Goal: Task Accomplishment & Management: Manage account settings

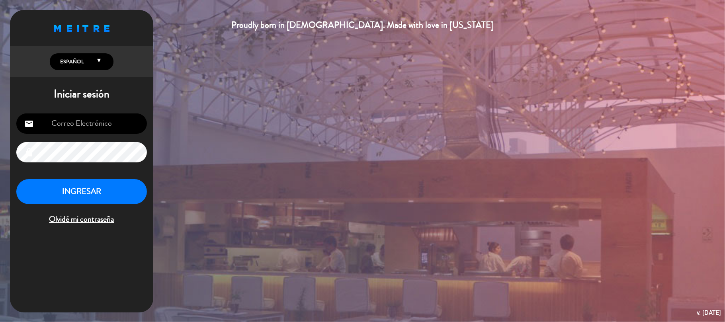
type input "[EMAIL_ADDRESS][DOMAIN_NAME]"
click at [86, 190] on button "INGRESAR" at bounding box center [81, 191] width 131 height 25
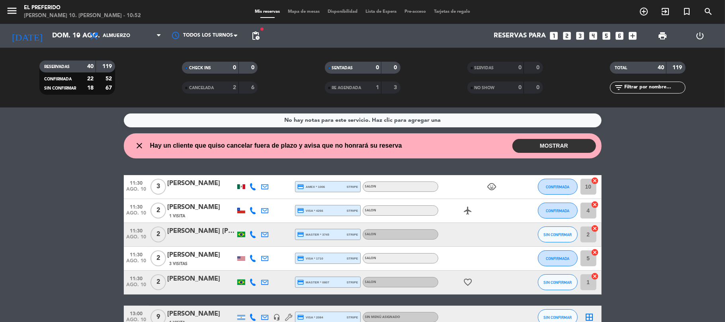
click at [588, 144] on button "MOSTRAR" at bounding box center [554, 146] width 84 height 14
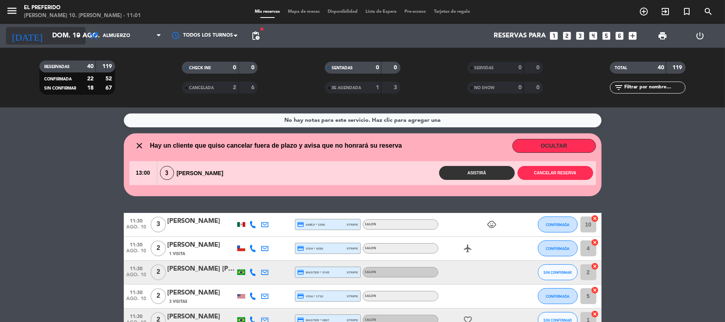
click at [72, 37] on input "dom. 10 ago." at bounding box center [91, 36] width 86 height 16
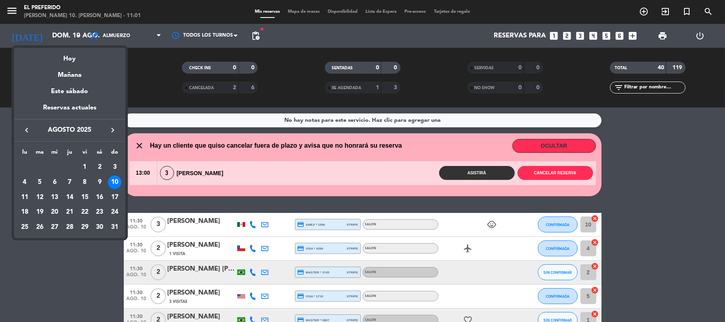
click at [130, 35] on div at bounding box center [362, 161] width 725 height 322
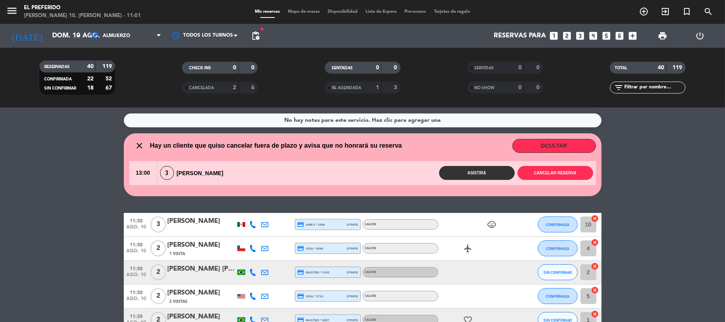
click at [130, 35] on span "Almuerzo" at bounding box center [116, 36] width 27 height 6
click at [109, 81] on div "menu El Preferido [PERSON_NAME] 10. [PERSON_NAME] - 11:01 Mis reservas Mapa de …" at bounding box center [362, 53] width 725 height 107
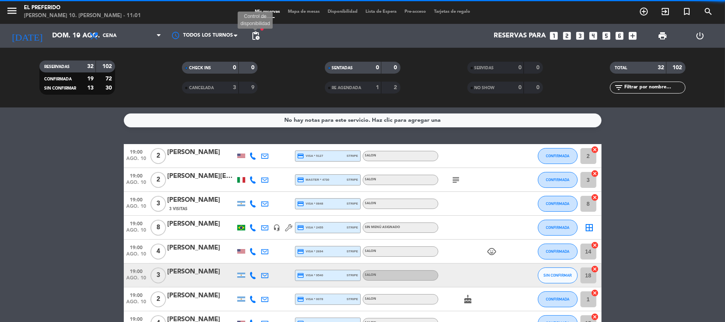
click at [254, 38] on span "pending_actions" at bounding box center [256, 36] width 10 height 10
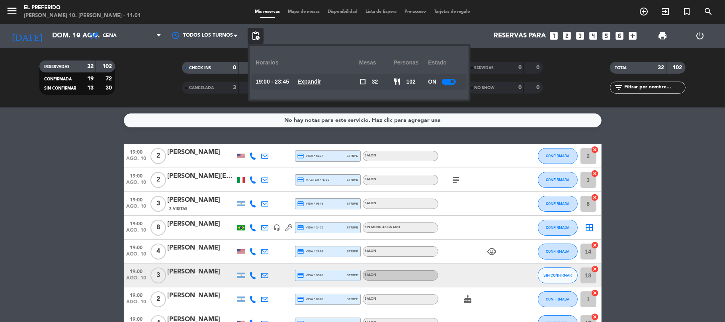
click at [311, 85] on u "Expandir" at bounding box center [309, 81] width 24 height 6
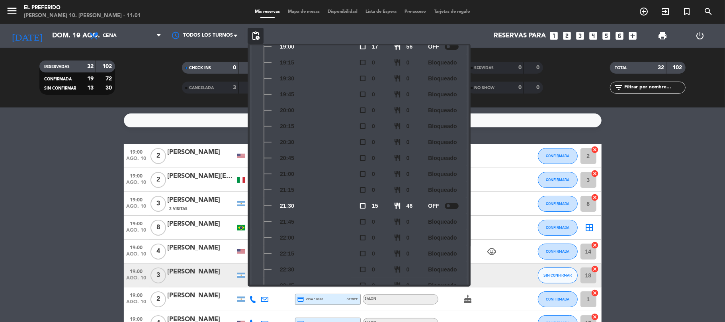
scroll to position [106, 0]
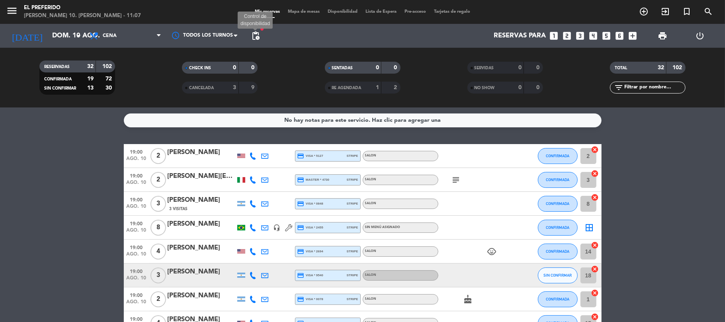
click at [254, 35] on span "pending_actions" at bounding box center [256, 36] width 10 height 10
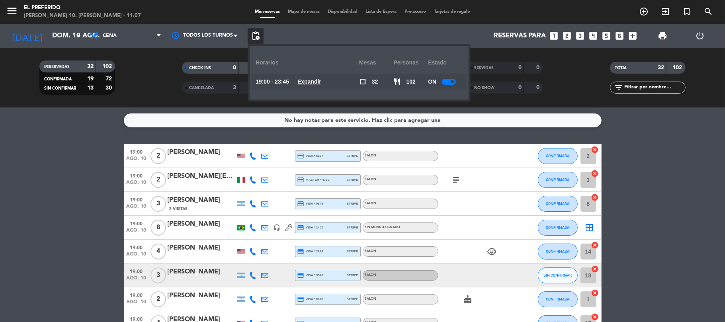
click at [319, 83] on u "Expandir" at bounding box center [309, 81] width 24 height 6
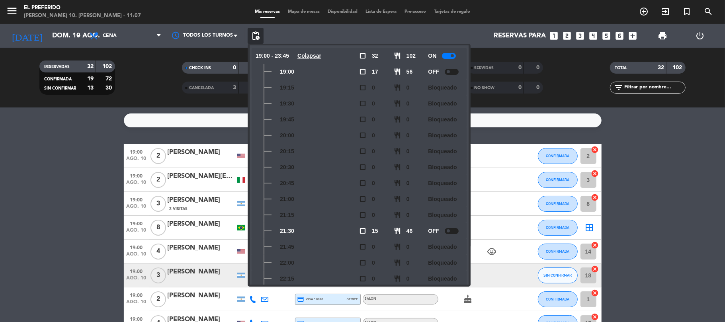
scroll to position [0, 0]
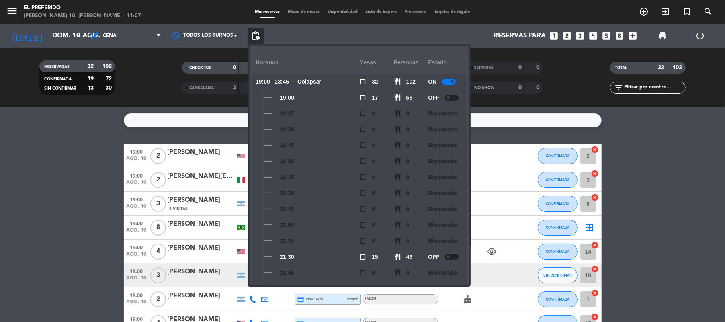
click at [569, 32] on icon "looks_two" at bounding box center [567, 36] width 10 height 10
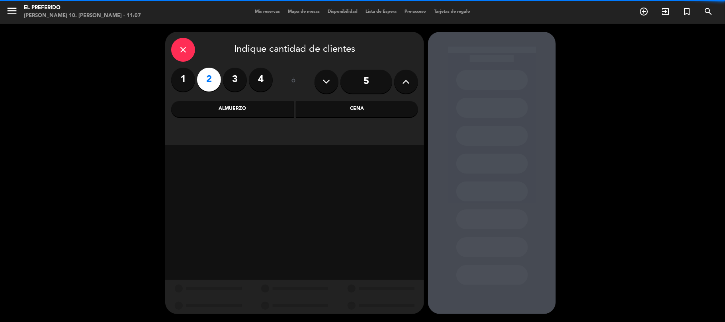
click at [329, 117] on div "Cena" at bounding box center [357, 109] width 123 height 16
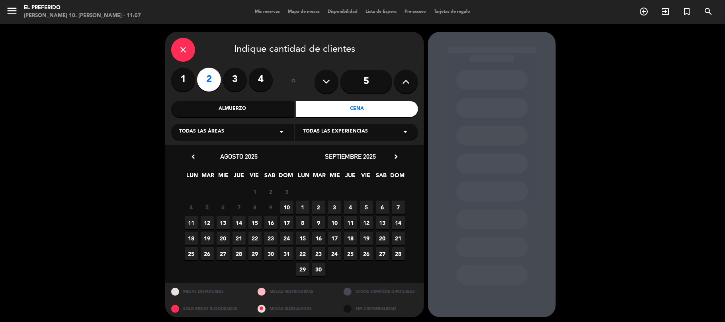
click at [285, 206] on span "10" at bounding box center [286, 207] width 13 height 13
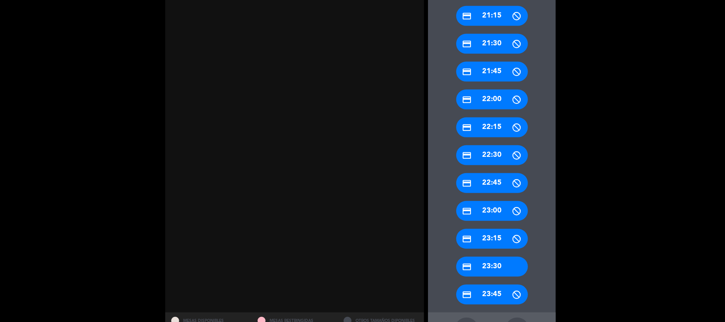
scroll to position [360, 0]
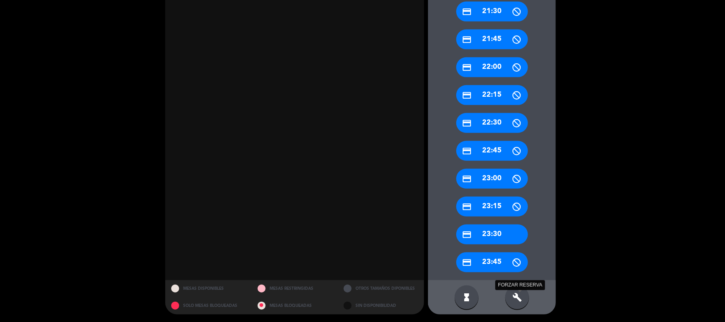
click at [514, 300] on icon "build" at bounding box center [517, 298] width 10 height 10
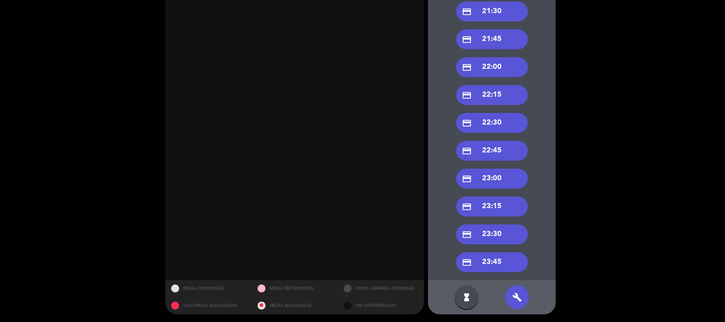
click at [518, 240] on div "credit_card 23:30" at bounding box center [492, 235] width 72 height 20
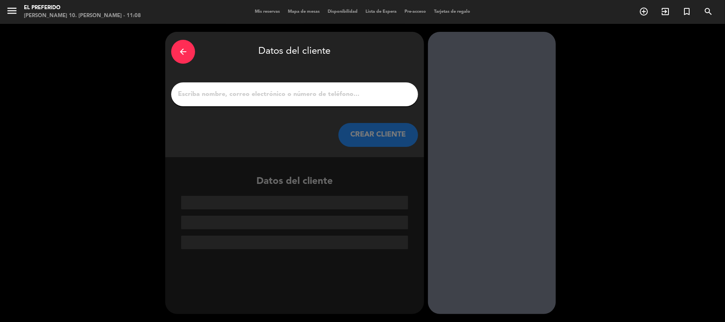
scroll to position [0, 0]
click at [370, 95] on input "1" at bounding box center [294, 94] width 235 height 11
click at [172, 44] on div "arrow_back Datos del cliente" at bounding box center [294, 52] width 247 height 28
click at [174, 45] on div "arrow_back" at bounding box center [183, 52] width 24 height 24
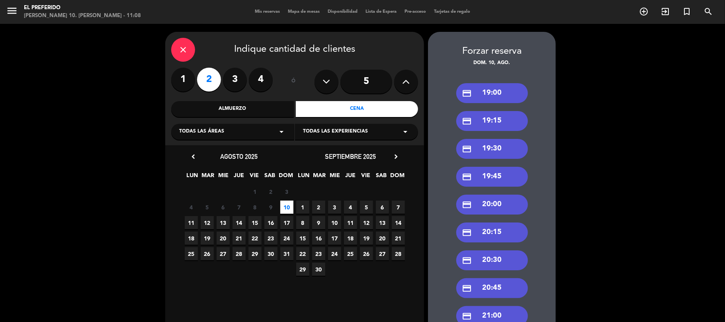
click at [174, 45] on div "close" at bounding box center [183, 50] width 24 height 24
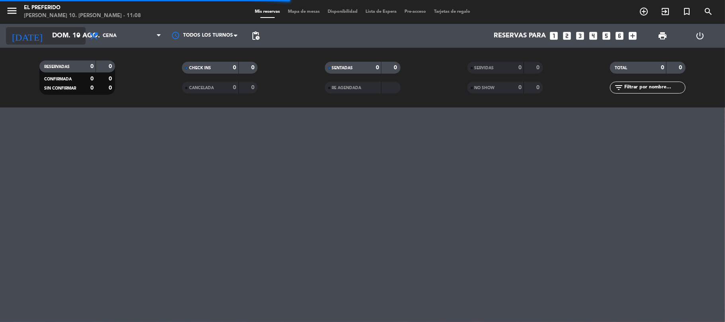
click at [48, 35] on input "dom. 10 ago." at bounding box center [91, 36] width 86 height 16
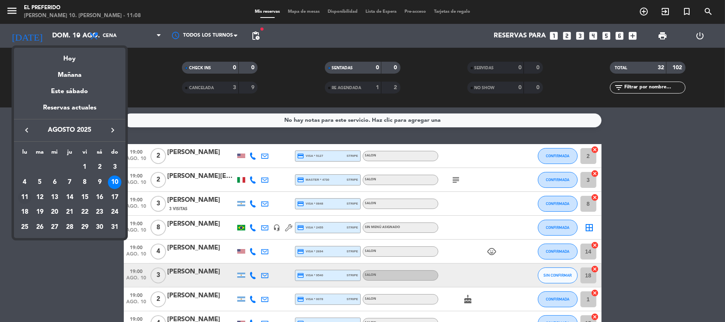
click at [29, 197] on div "11" at bounding box center [25, 198] width 14 height 14
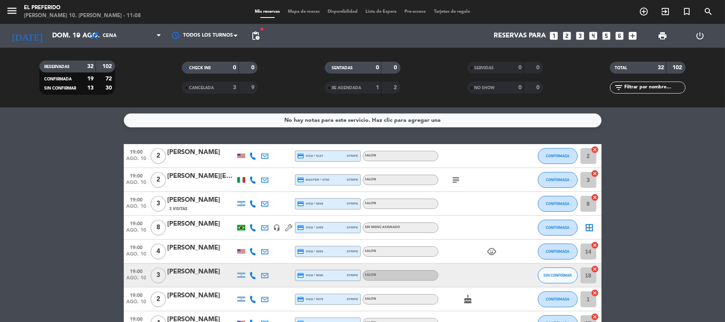
type input "lun. 11 ago."
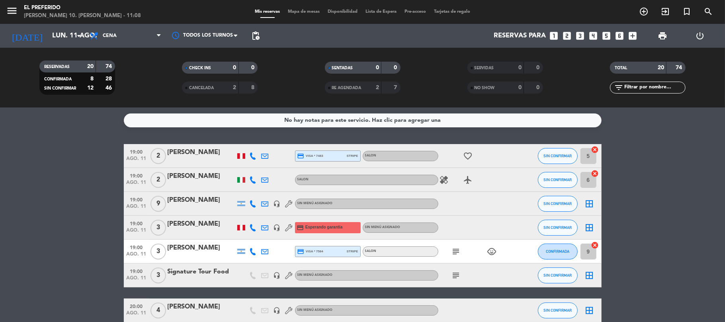
click at [257, 35] on span "pending_actions" at bounding box center [256, 36] width 10 height 10
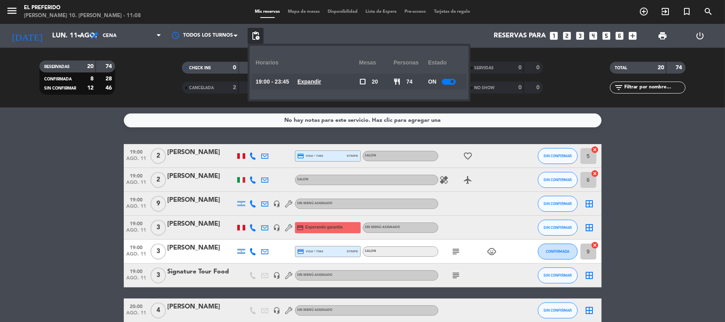
click at [318, 83] on u "Expandir" at bounding box center [309, 81] width 24 height 6
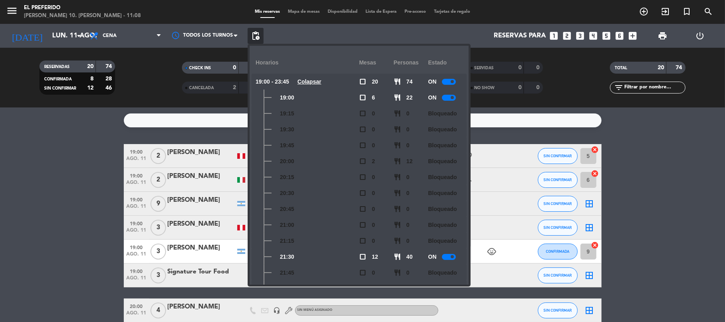
click at [568, 37] on icon "looks_two" at bounding box center [567, 36] width 10 height 10
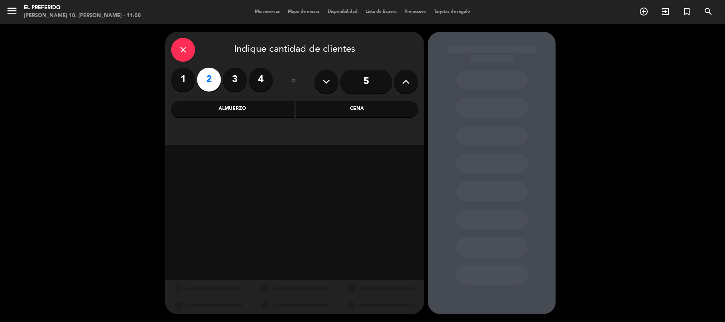
click at [190, 51] on div "close" at bounding box center [183, 50] width 24 height 24
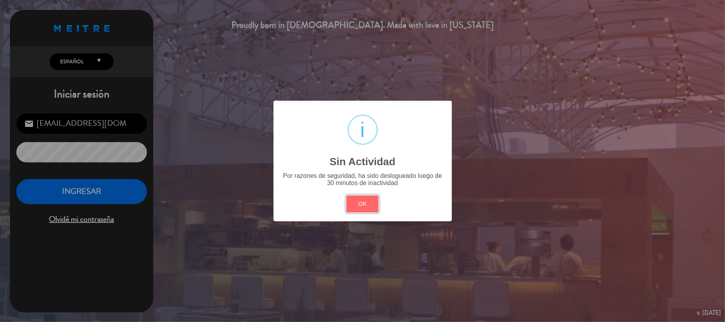
drag, startPoint x: 365, startPoint y: 201, endPoint x: 115, endPoint y: 171, distance: 252.2
click at [364, 201] on button "OK" at bounding box center [362, 203] width 32 height 17
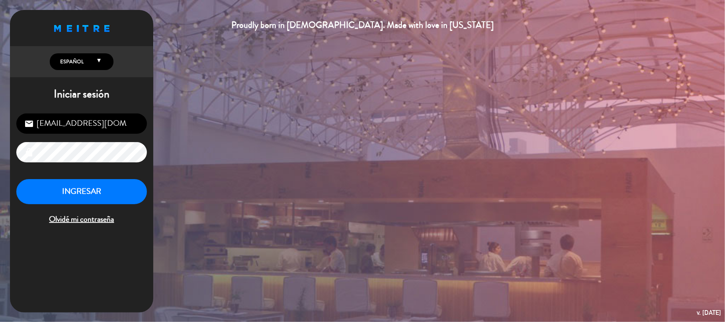
click at [47, 178] on div "[EMAIL_ADDRESS][DOMAIN_NAME] email lock INGRESAR Olvidé mi contraseña" at bounding box center [81, 169] width 143 height 125
click at [78, 200] on button "INGRESAR" at bounding box center [81, 191] width 131 height 25
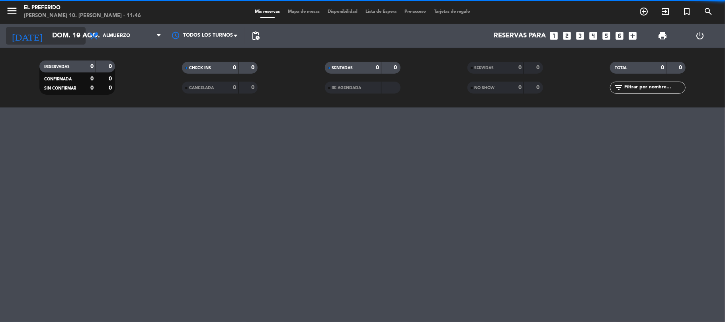
click at [65, 40] on input "dom. 10 ago." at bounding box center [91, 36] width 86 height 16
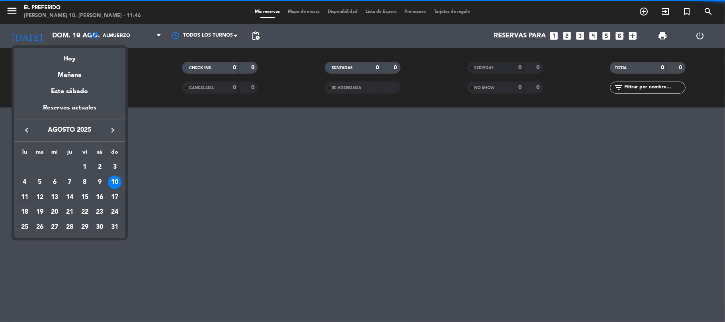
click at [21, 196] on div "11" at bounding box center [25, 198] width 14 height 14
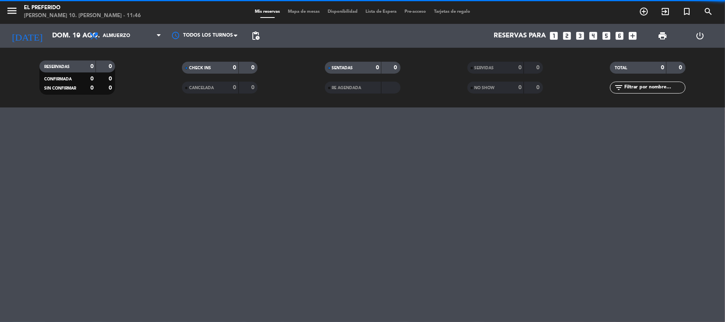
type input "lun. 11 ago."
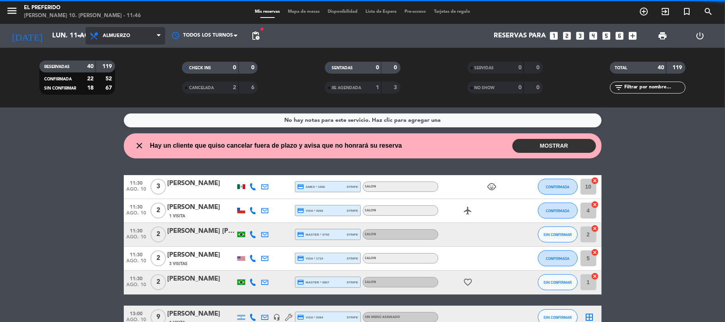
click at [134, 32] on span "Almuerzo" at bounding box center [126, 36] width 80 height 18
click at [125, 82] on div "menu El Preferido [PERSON_NAME] 10. [PERSON_NAME] - 11:46 Mis reservas Mapa de …" at bounding box center [362, 53] width 725 height 107
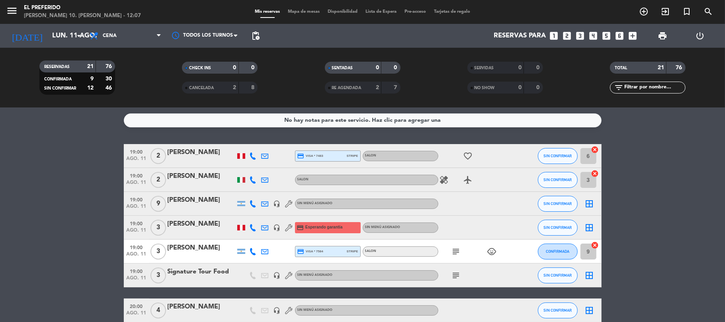
click at [565, 36] on icon "looks_two" at bounding box center [567, 36] width 10 height 10
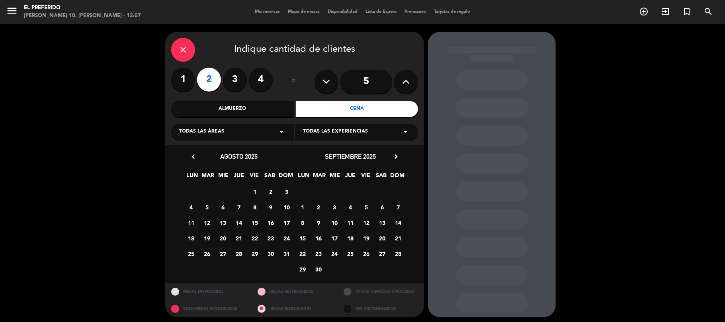
drag, startPoint x: 328, startPoint y: 109, endPoint x: 245, endPoint y: 283, distance: 192.7
click at [326, 111] on div "Cena" at bounding box center [357, 109] width 123 height 16
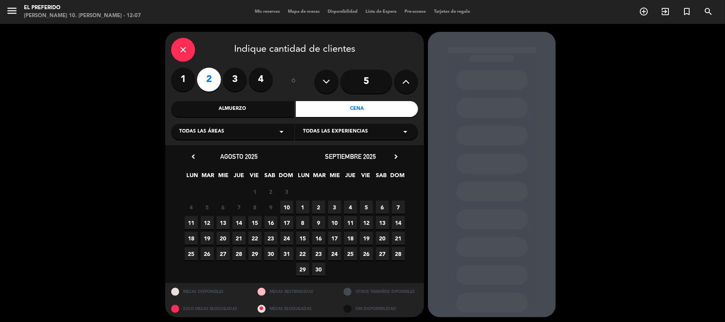
click at [290, 207] on span "10" at bounding box center [286, 207] width 13 height 13
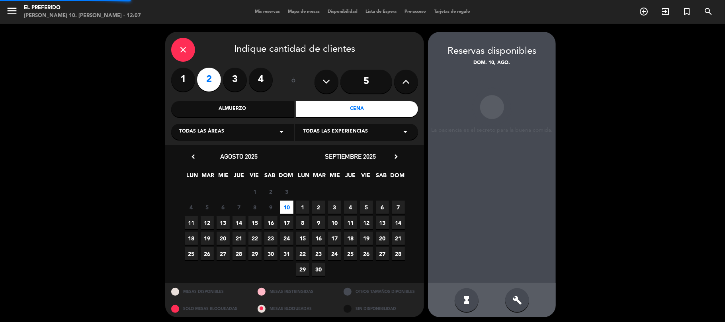
scroll to position [3, 0]
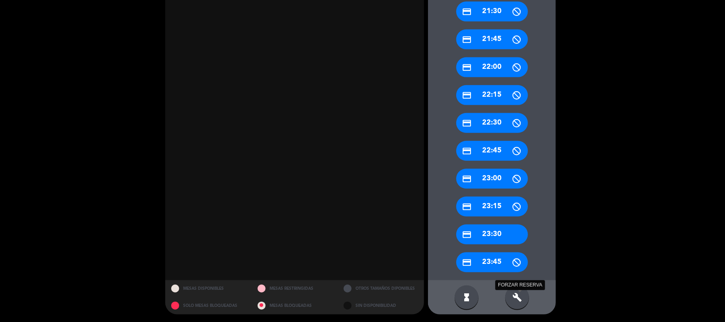
click at [515, 293] on icon "build" at bounding box center [517, 298] width 10 height 10
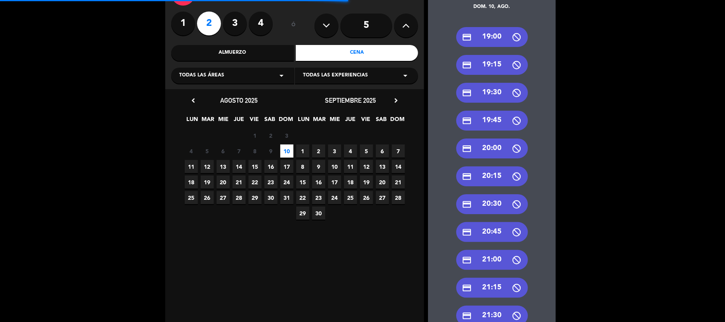
scroll to position [0, 0]
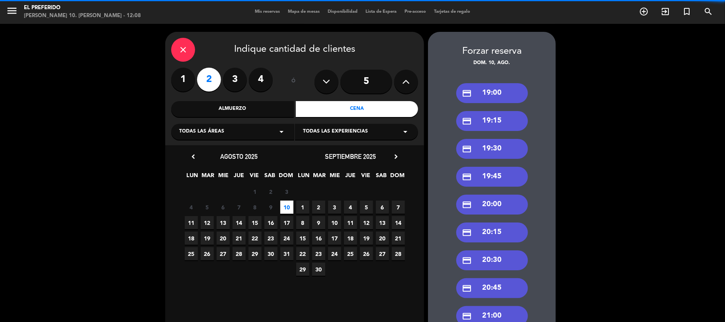
click at [492, 98] on div "credit_card 19:00" at bounding box center [492, 93] width 72 height 20
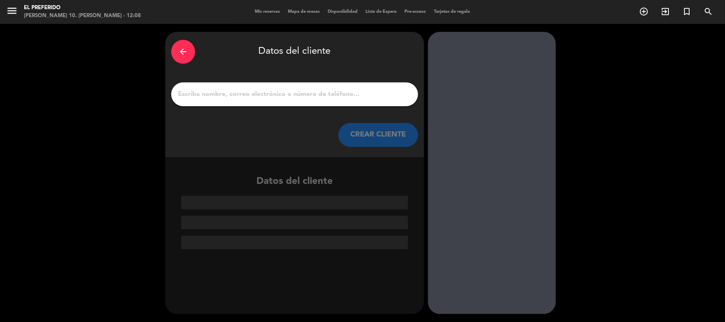
click at [229, 98] on input "1" at bounding box center [294, 94] width 235 height 11
paste input "[PERSON_NAME]"
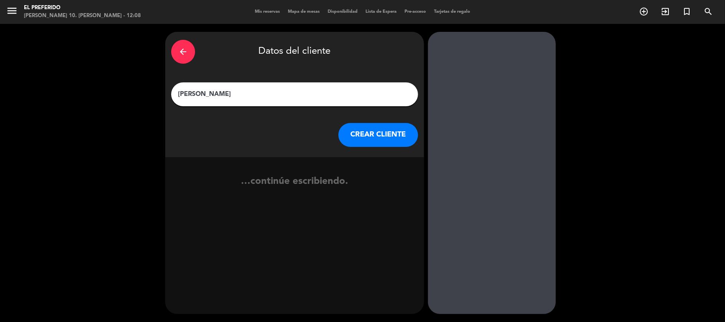
type input "[PERSON_NAME]"
click at [376, 143] on button "CREAR CLIENTE" at bounding box center [378, 135] width 80 height 24
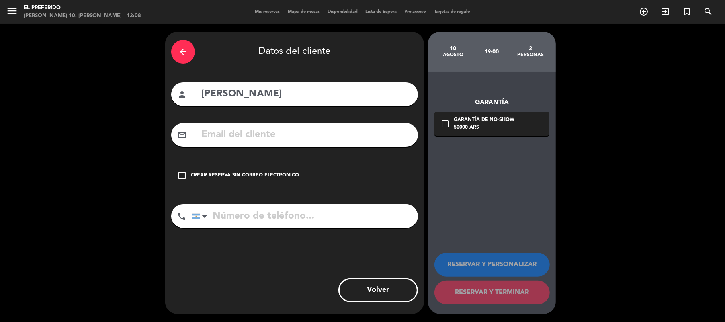
click at [290, 137] on input "text" at bounding box center [306, 135] width 211 height 16
paste input "[EMAIL_ADDRESS][DOMAIN_NAME]"
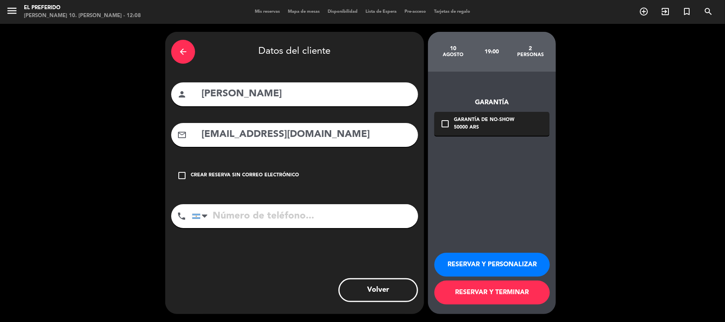
type input "[EMAIL_ADDRESS][DOMAIN_NAME]"
click at [294, 212] on input "tel" at bounding box center [305, 216] width 226 height 24
paste input "[PHONE_NUMBER]"
type input "[PHONE_NUMBER]"
click at [486, 266] on button "RESERVAR Y PERSONALIZAR" at bounding box center [491, 265] width 115 height 24
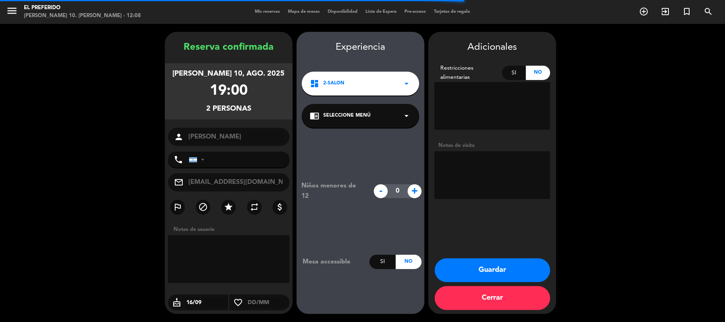
type input "[PHONE_NUMBER]"
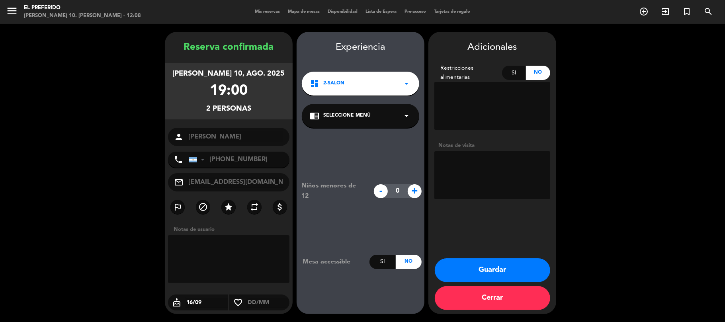
drag, startPoint x: 209, startPoint y: 61, endPoint x: 161, endPoint y: 24, distance: 60.7
click at [161, 24] on div "Reserva confirmada [PERSON_NAME] 10, ago. 2025 19:00 2 personas person [PERSON_…" at bounding box center [362, 173] width 725 height 298
copy div "Reserva confirmada [PERSON_NAME] 10, ago. 2025 19:00 2 personas"
click at [475, 162] on textarea at bounding box center [492, 175] width 116 height 48
type textarea "VEREDA"
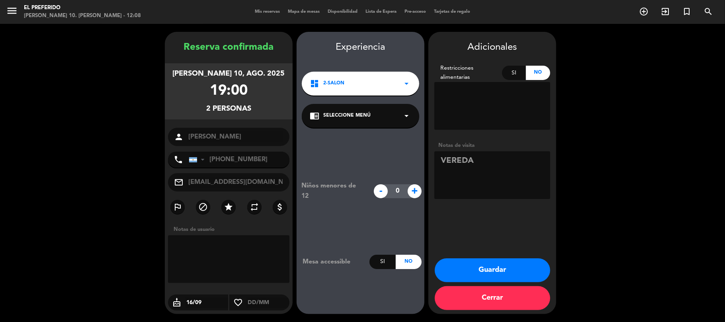
click at [386, 80] on div "dashboard 2-SALON arrow_drop_down" at bounding box center [360, 84] width 117 height 24
click at [361, 112] on div "2-SALON VEREDA" at bounding box center [360, 106] width 117 height 45
click at [361, 114] on div "VEREDA" at bounding box center [361, 117] width 102 height 8
click at [477, 268] on button "Guardar" at bounding box center [492, 270] width 115 height 24
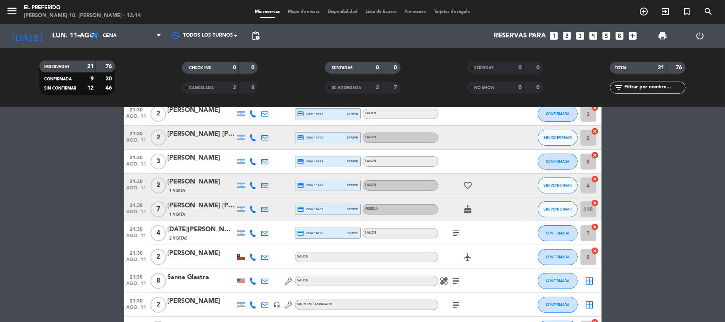
scroll to position [227, 0]
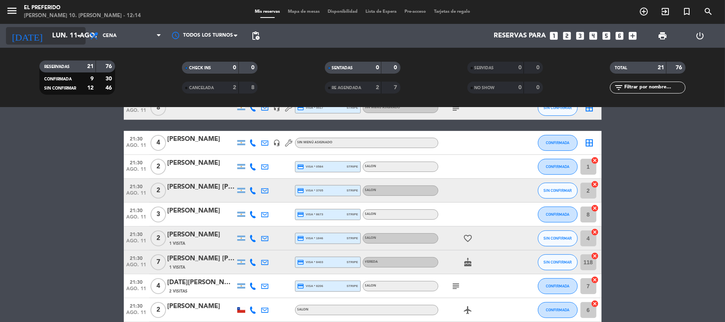
click at [72, 37] on input "lun. 11 ago." at bounding box center [91, 36] width 86 height 16
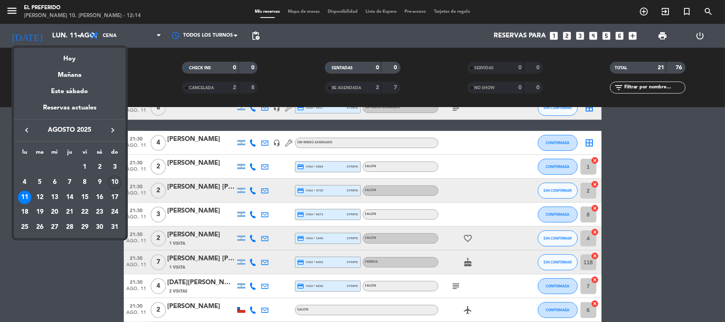
click at [114, 179] on div "10" at bounding box center [115, 183] width 14 height 14
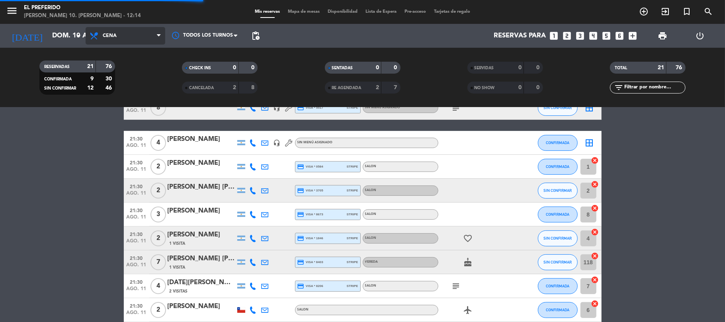
click at [136, 37] on span "Cena" at bounding box center [126, 36] width 80 height 18
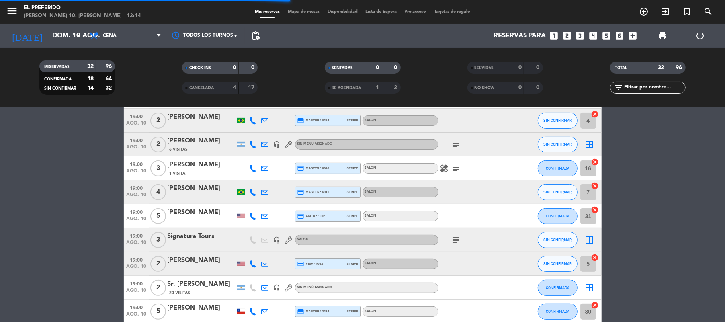
click at [133, 72] on filter-checkbox "RESERVADAS 32 96 CONFIRMADA 18 64 SIN CONFIRMAR 14 32" at bounding box center [77, 78] width 143 height 34
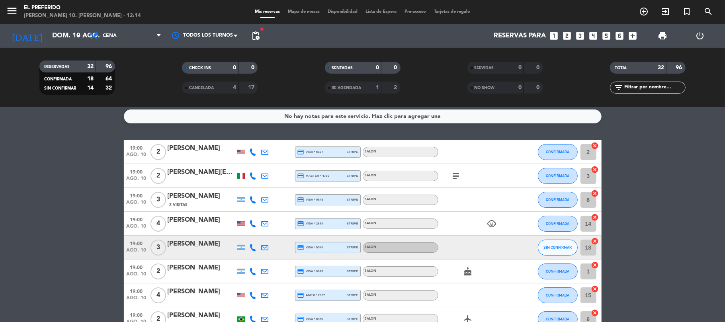
scroll to position [0, 0]
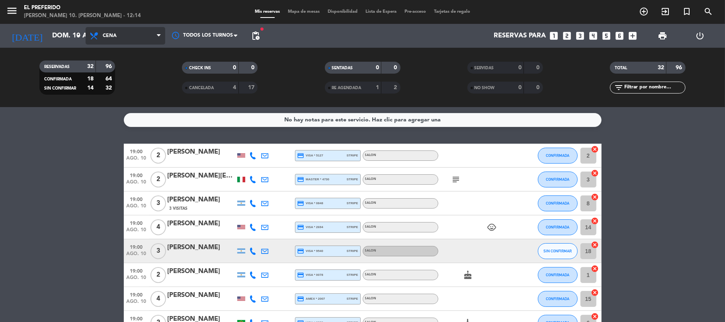
click at [140, 40] on span "Cena" at bounding box center [126, 36] width 80 height 18
click at [134, 72] on div "menu El Preferido [PERSON_NAME] 10. [PERSON_NAME] - 12:14 Mis reservas Mapa de …" at bounding box center [362, 53] width 725 height 107
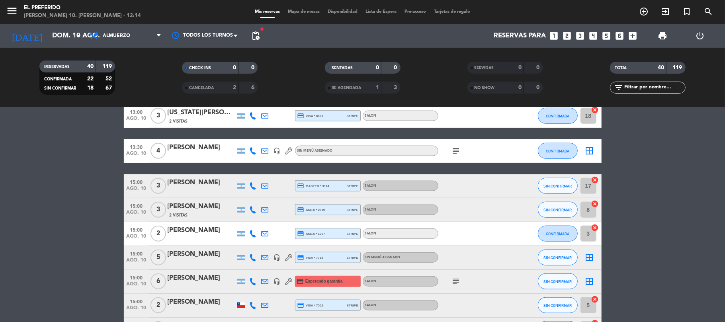
scroll to position [690, 0]
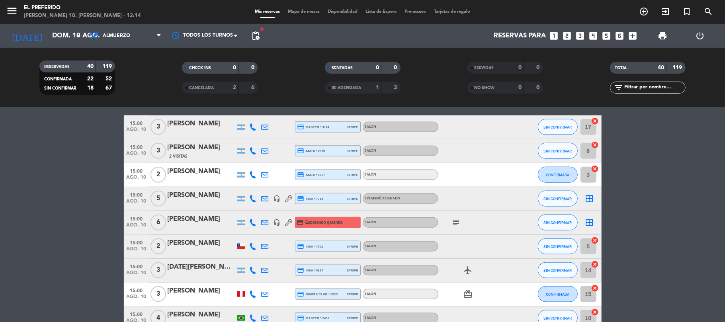
click at [204, 220] on div "[PERSON_NAME]" at bounding box center [202, 219] width 68 height 10
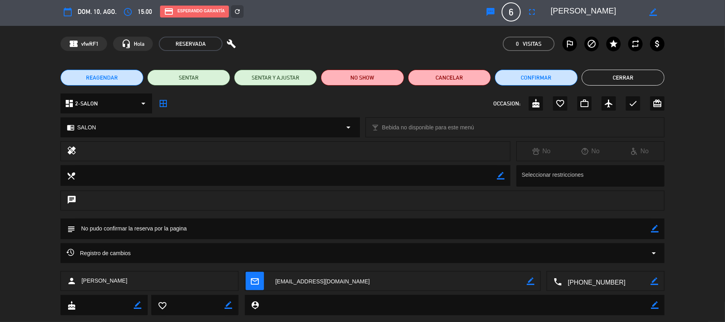
scroll to position [0, 0]
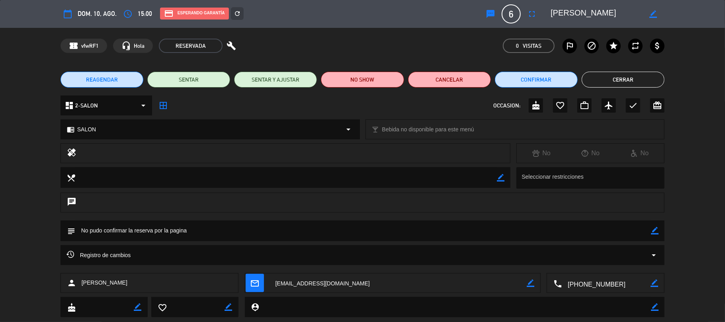
click at [295, 23] on div "calendar_today dom. 10, ago. access_time 15:00 credit_card Esperando garantía r…" at bounding box center [363, 13] width 604 height 19
click at [180, 13] on div "credit_card Esperando garantía" at bounding box center [194, 14] width 69 height 12
drag, startPoint x: 281, startPoint y: 23, endPoint x: 188, endPoint y: 18, distance: 92.5
click at [281, 21] on div "calendar_today dom. 10, ago. access_time 15:00 credit_card Esperando garantía r…" at bounding box center [363, 13] width 604 height 19
click at [273, 24] on div "calendar_today dom. 10, ago. access_time 15:00 credit_card Esperando garantía r…" at bounding box center [362, 14] width 725 height 28
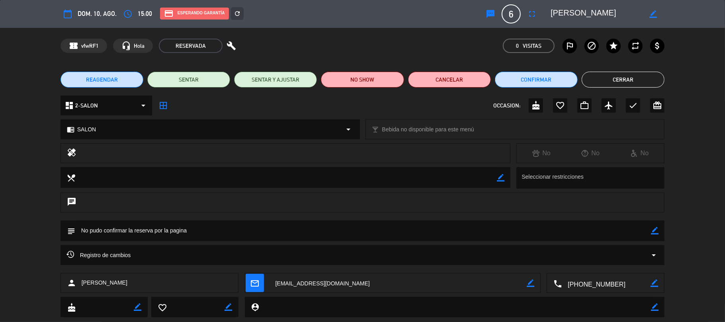
click at [383, 35] on div "confirmation_number vfwRF1 headset_mic Hola RESERVADA build 0 Visitas outlined_…" at bounding box center [362, 46] width 725 height 36
click at [619, 80] on button "Cerrar" at bounding box center [623, 80] width 83 height 16
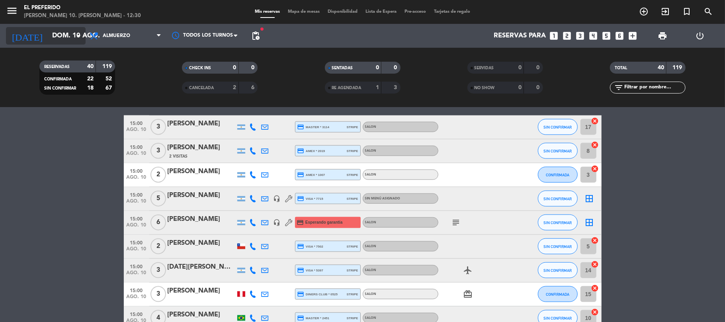
click at [77, 35] on icon "arrow_drop_down" at bounding box center [79, 36] width 10 height 10
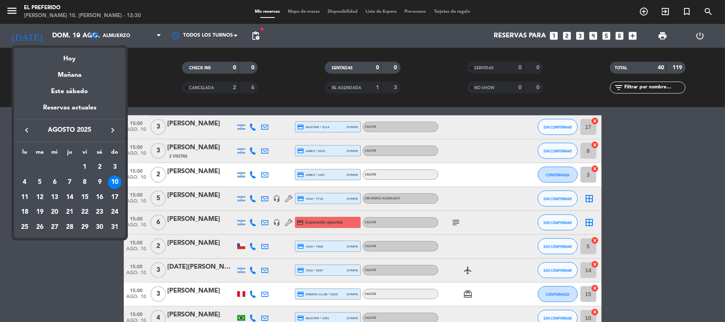
click at [113, 129] on icon "keyboard_arrow_right" at bounding box center [113, 130] width 10 height 10
click at [112, 184] on div "7" at bounding box center [115, 183] width 14 height 14
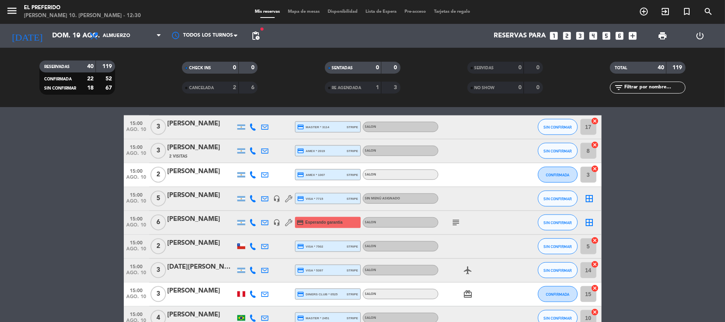
type input "dom. [DATE]"
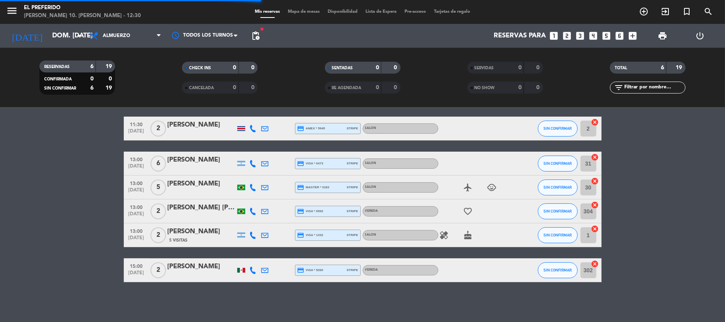
scroll to position [27, 0]
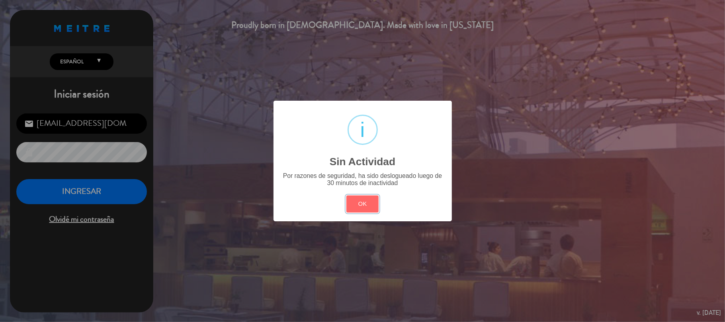
drag, startPoint x: 349, startPoint y: 202, endPoint x: 246, endPoint y: 114, distance: 135.5
click at [349, 201] on button "OK" at bounding box center [362, 203] width 32 height 17
